Goal: Task Accomplishment & Management: Complete application form

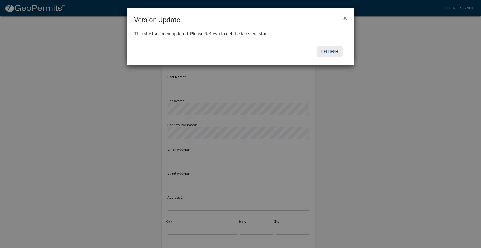
drag, startPoint x: 340, startPoint y: 58, endPoint x: 333, endPoint y: 52, distance: 9.3
click at [339, 56] on div "Refresh" at bounding box center [278, 51] width 140 height 15
click at [333, 52] on button "Refresh" at bounding box center [330, 51] width 26 height 10
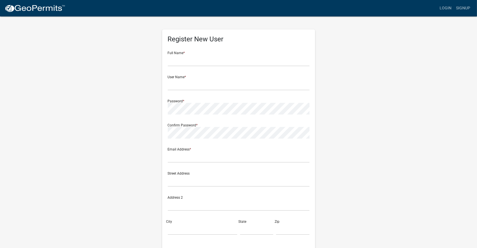
drag, startPoint x: 1, startPoint y: 54, endPoint x: 26, endPoint y: 42, distance: 27.1
click at [1, 54] on wm-register-view "more_horiz Login Signup Register New User Full Name * User Name * Password * Co…" at bounding box center [238, 159] width 477 height 319
drag, startPoint x: 218, startPoint y: 0, endPoint x: 421, endPoint y: 72, distance: 215.9
click at [421, 72] on wm-register-view "more_horiz Login Signup Register New User Full Name * User Name * Password * Co…" at bounding box center [238, 159] width 477 height 319
